Goal: Task Accomplishment & Management: Manage account settings

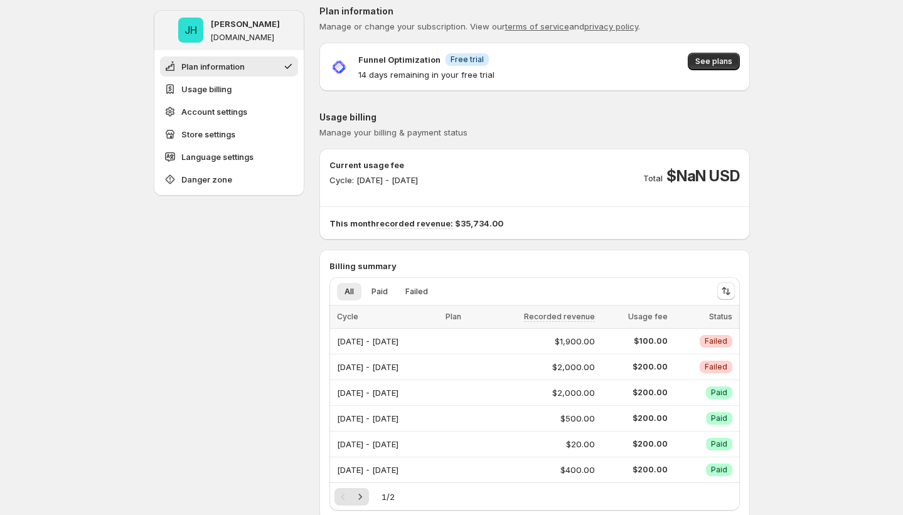
scroll to position [8, 0]
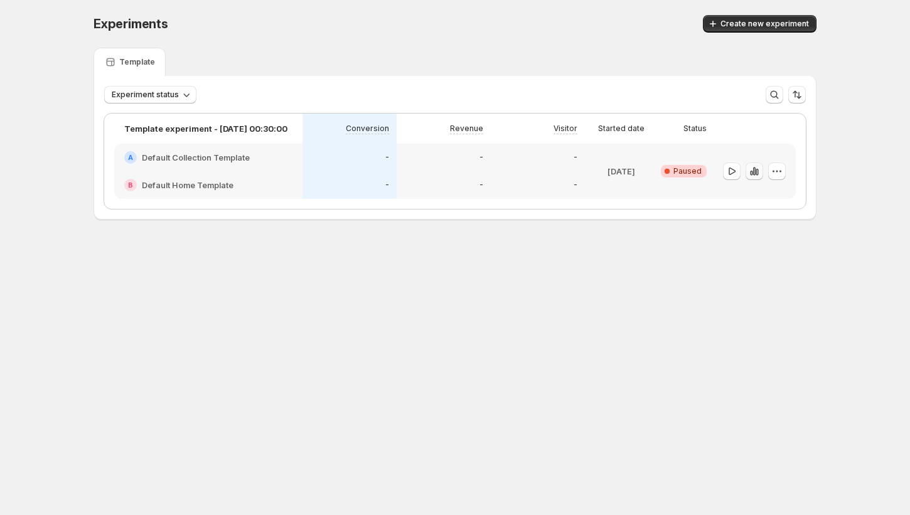
click at [754, 172] on icon "button" at bounding box center [754, 171] width 13 height 13
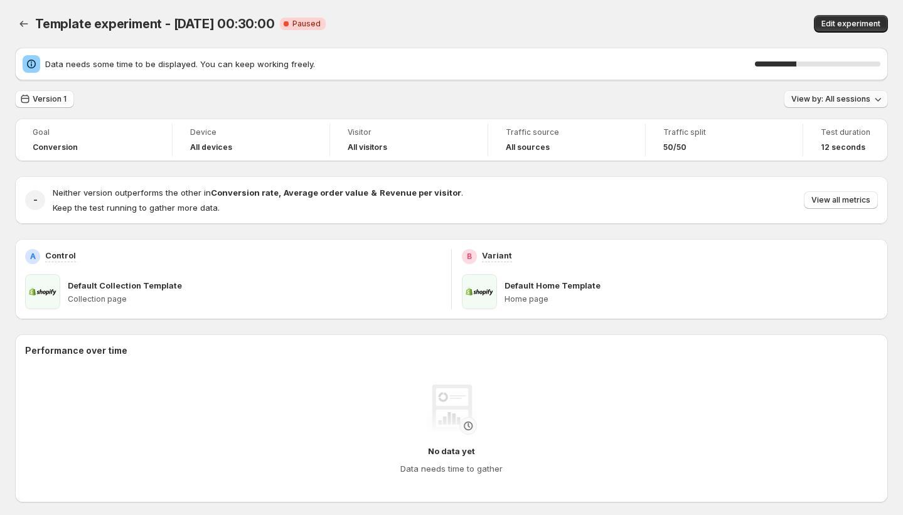
click at [843, 105] on button "View by: All sessions" at bounding box center [836, 99] width 104 height 18
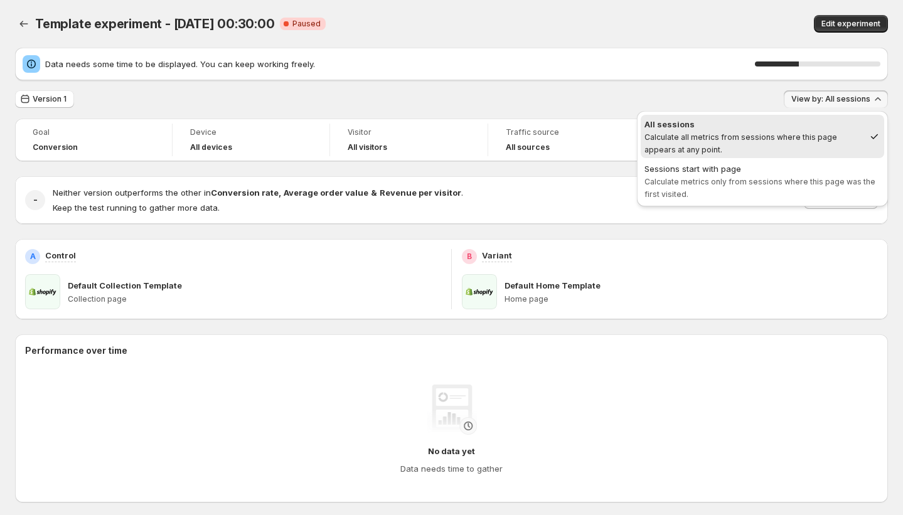
click at [843, 105] on button "View by: All sessions" at bounding box center [836, 99] width 104 height 18
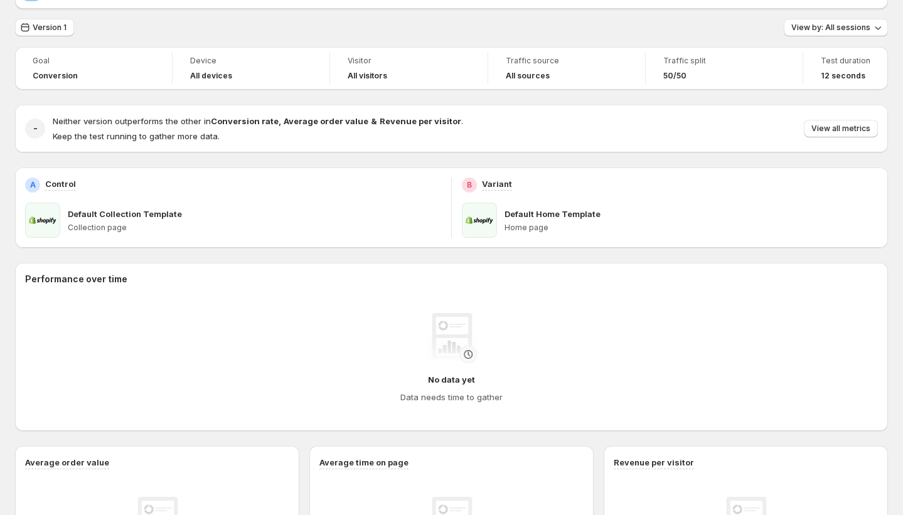
scroll to position [112, 0]
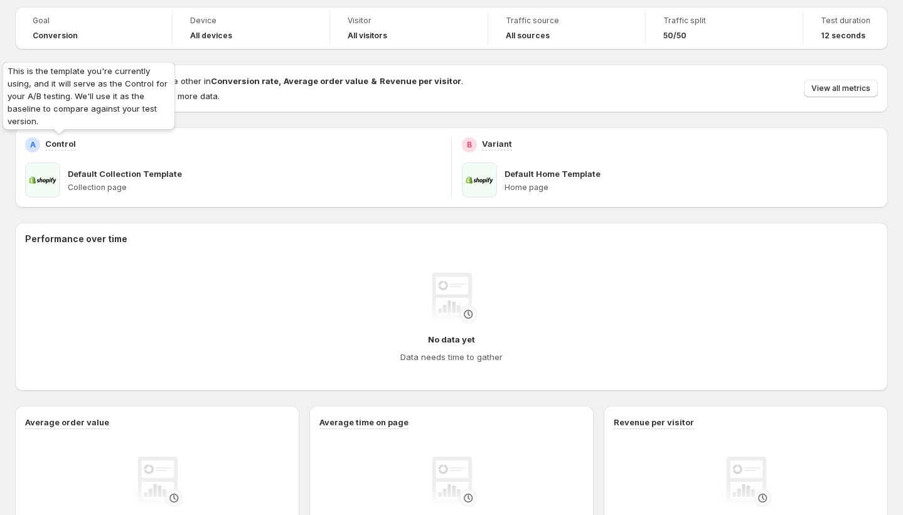
click at [65, 144] on p "Control" at bounding box center [60, 143] width 31 height 13
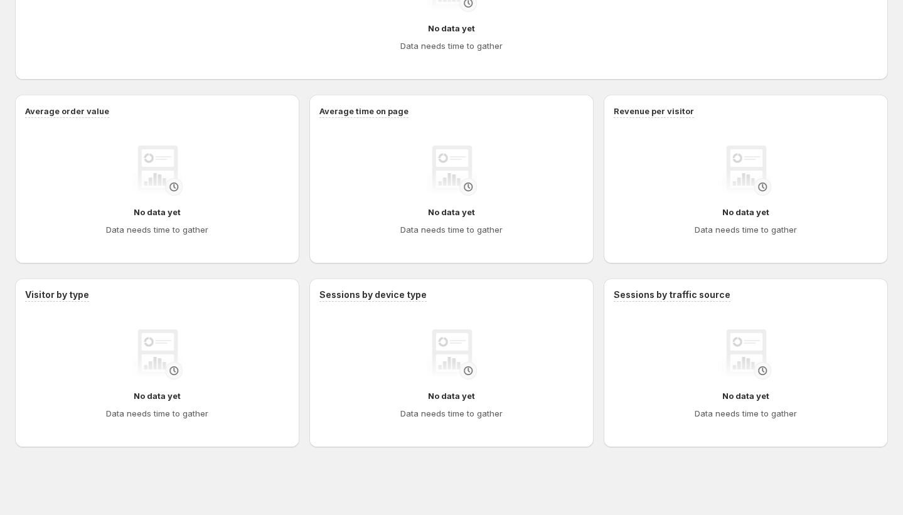
scroll to position [0, 0]
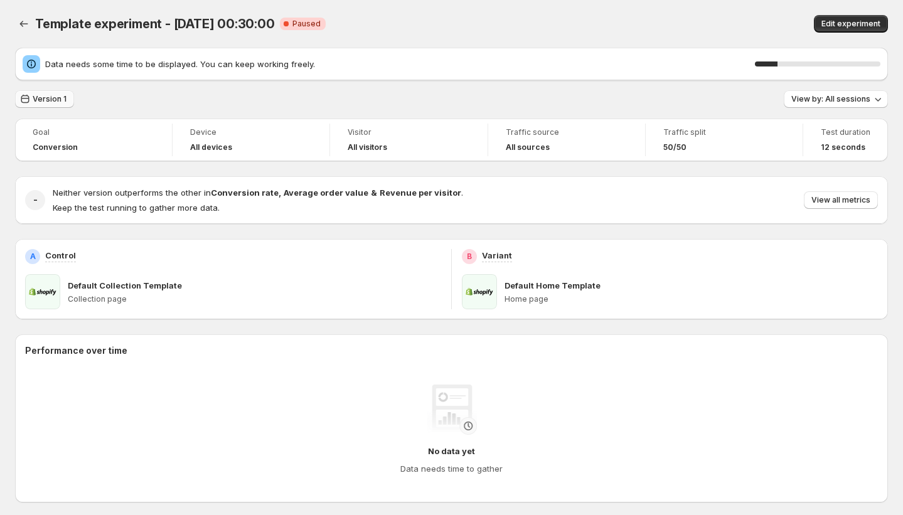
click at [55, 105] on button "Version 1" at bounding box center [44, 99] width 59 height 18
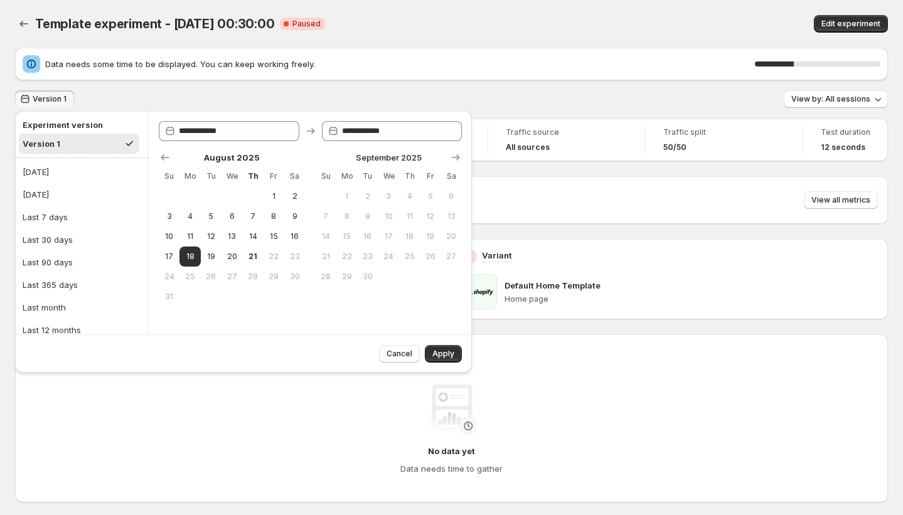
click at [147, 88] on div "Data needs some time to be displayed. You can keep working freely. 31 % Version…" at bounding box center [451, 459] width 873 height 823
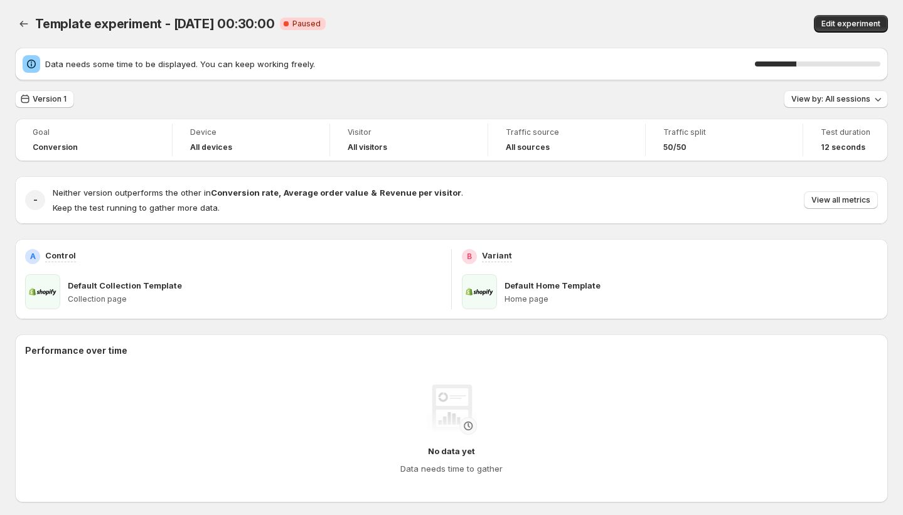
click at [16, 13] on div "Template experiment - Aug 18, 00:30:00. This page is ready Template experiment …" at bounding box center [451, 24] width 873 height 48
click at [22, 18] on icon "Back" at bounding box center [24, 24] width 13 height 13
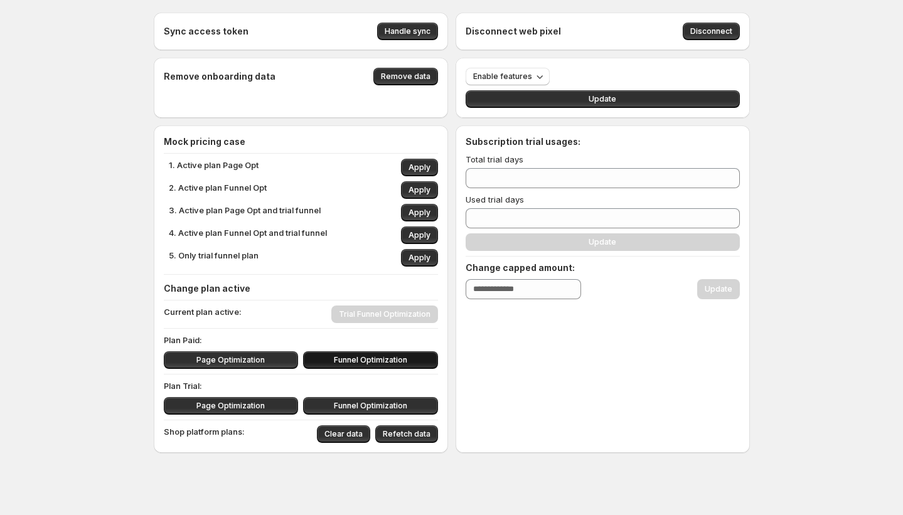
click at [346, 364] on span "Funnel Optimization" at bounding box center [370, 360] width 73 height 10
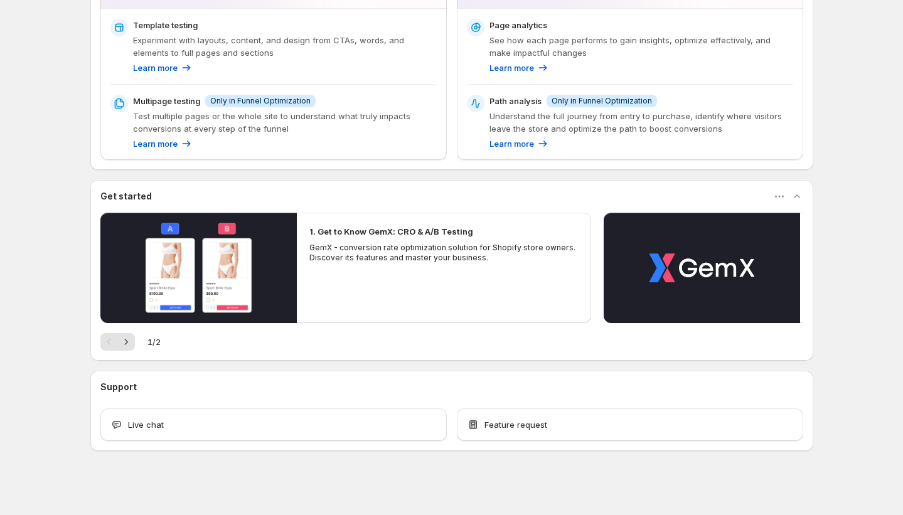
scroll to position [199, 0]
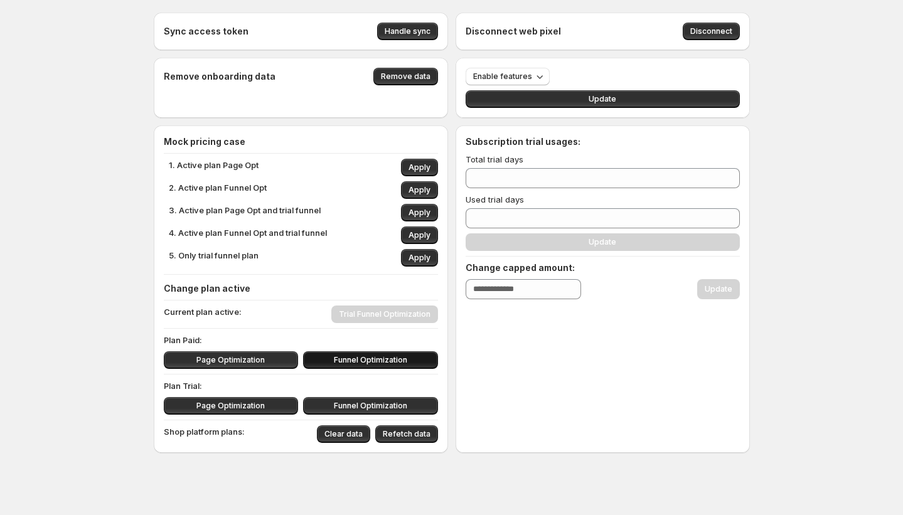
click at [337, 363] on span "Funnel Optimization" at bounding box center [370, 360] width 73 height 10
click at [409, 316] on div "Current plan active: Funnel Optimization" at bounding box center [301, 315] width 274 height 18
click at [394, 354] on div "Page Optimization Funnel Optimization" at bounding box center [301, 361] width 274 height 18
click at [417, 324] on div "Change plan active Current plan active: Funnel Optimization Plan Paid: Page Opt…" at bounding box center [301, 362] width 274 height 161
click at [414, 184] on button "Apply" at bounding box center [419, 190] width 37 height 18
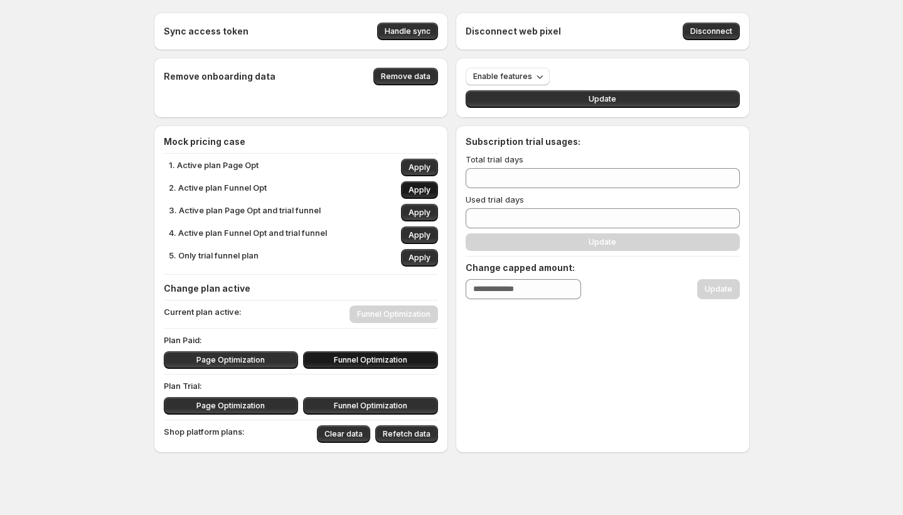
click at [438, 185] on button "Apply" at bounding box center [419, 190] width 37 height 18
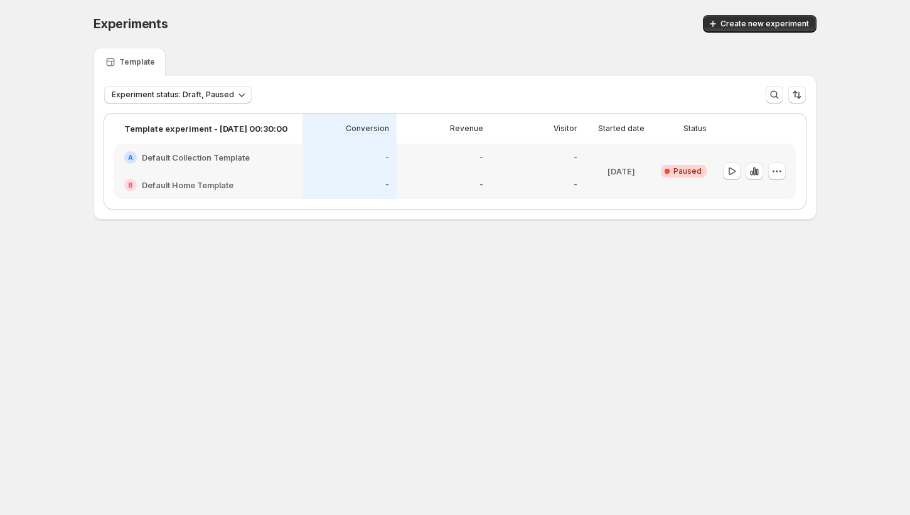
click at [764, 173] on div at bounding box center [754, 172] width 63 height 18
click at [756, 174] on icon "button" at bounding box center [757, 172] width 3 height 7
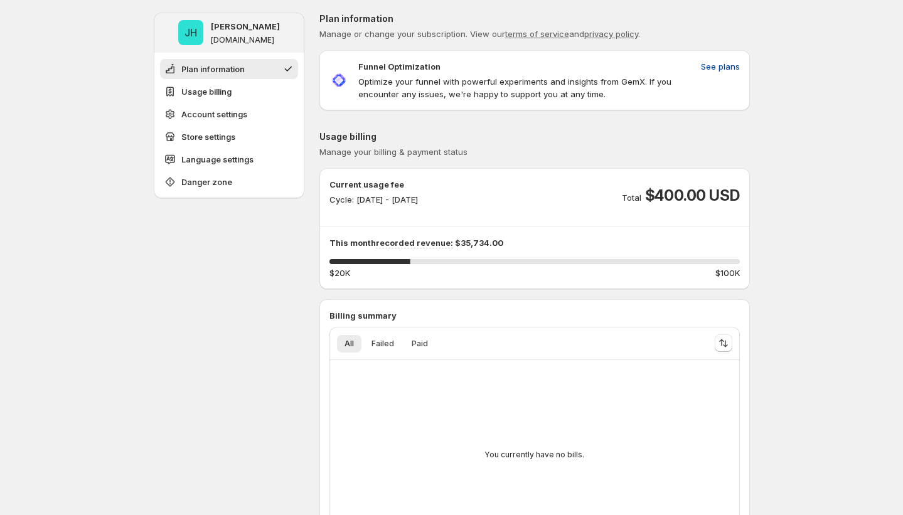
click at [721, 67] on span "See plans" at bounding box center [720, 66] width 39 height 13
